Goal: Transaction & Acquisition: Purchase product/service

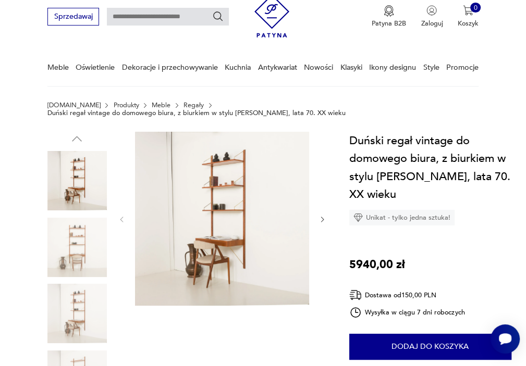
click at [215, 156] on img at bounding box center [222, 219] width 174 height 174
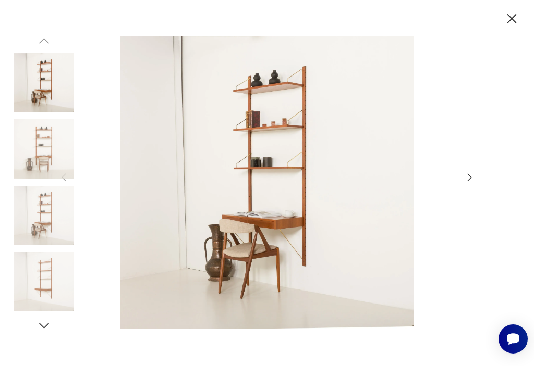
click at [470, 176] on icon "button" at bounding box center [470, 178] width 4 height 8
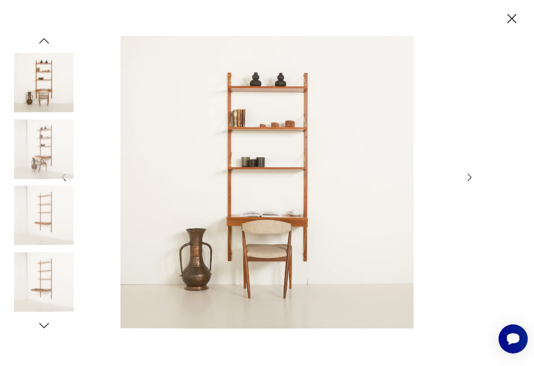
click at [470, 176] on icon "button" at bounding box center [470, 178] width 4 height 8
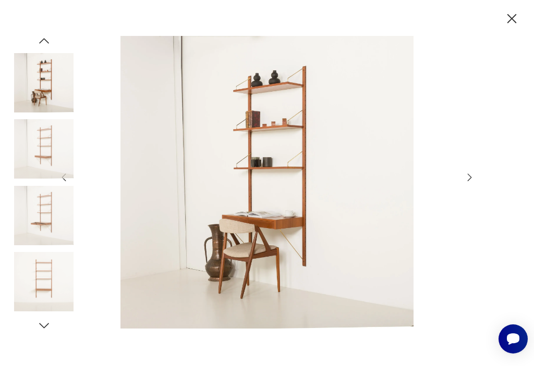
click at [470, 176] on icon "button" at bounding box center [470, 178] width 4 height 8
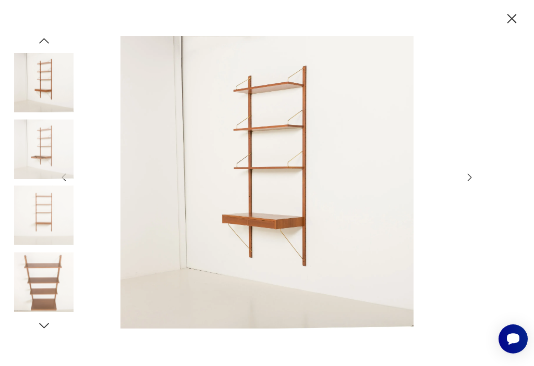
click at [470, 176] on icon "button" at bounding box center [470, 178] width 4 height 8
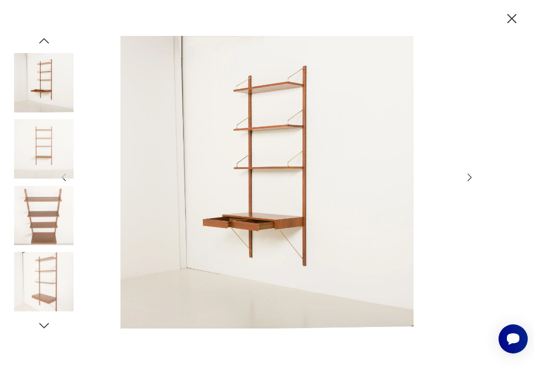
click at [517, 22] on icon "button" at bounding box center [511, 18] width 17 height 17
